Goal: Find specific page/section: Find specific page/section

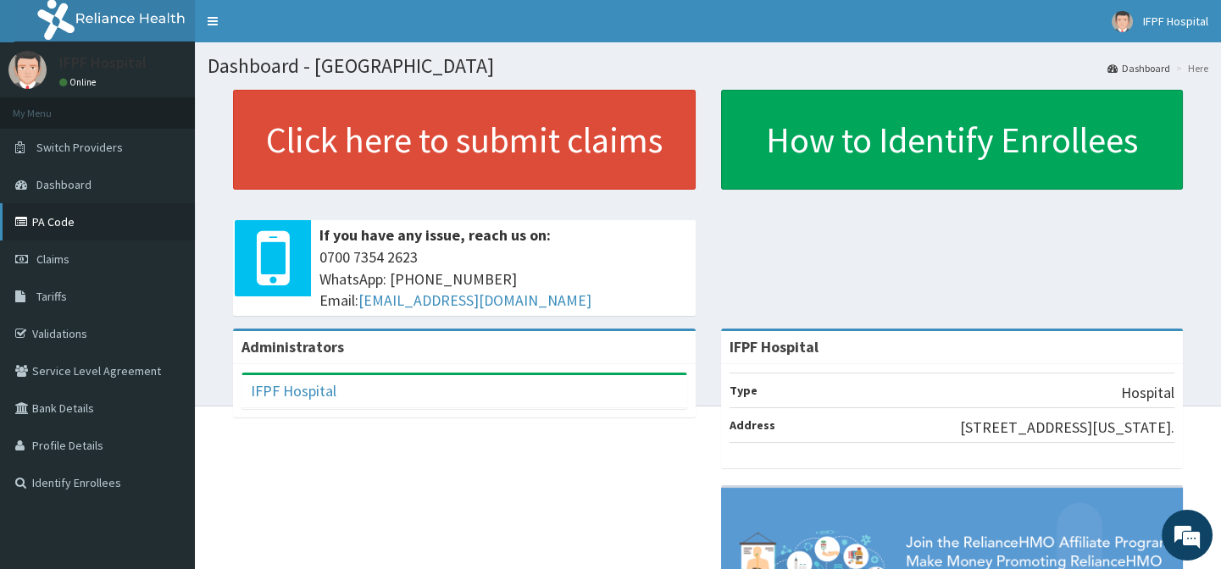
click at [62, 222] on link "PA Code" at bounding box center [97, 221] width 195 height 37
